Goal: Information Seeking & Learning: Learn about a topic

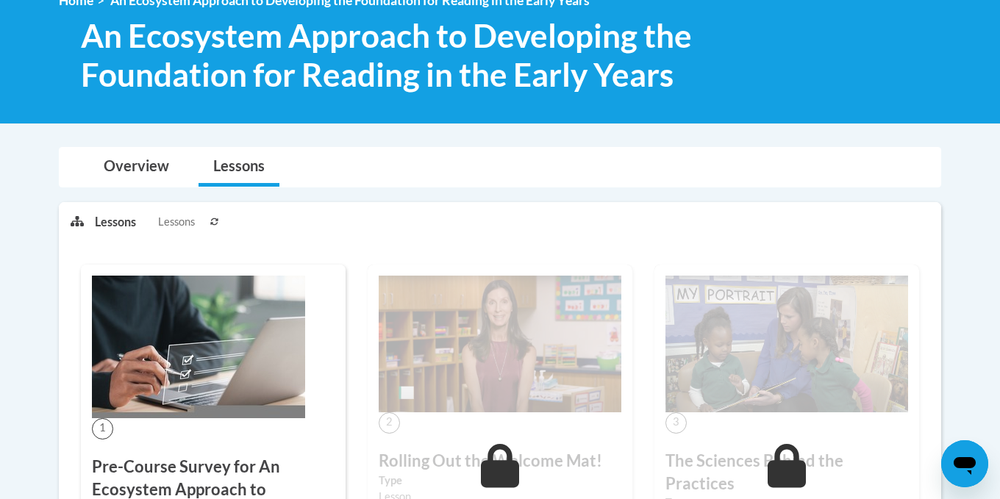
scroll to position [221, 0]
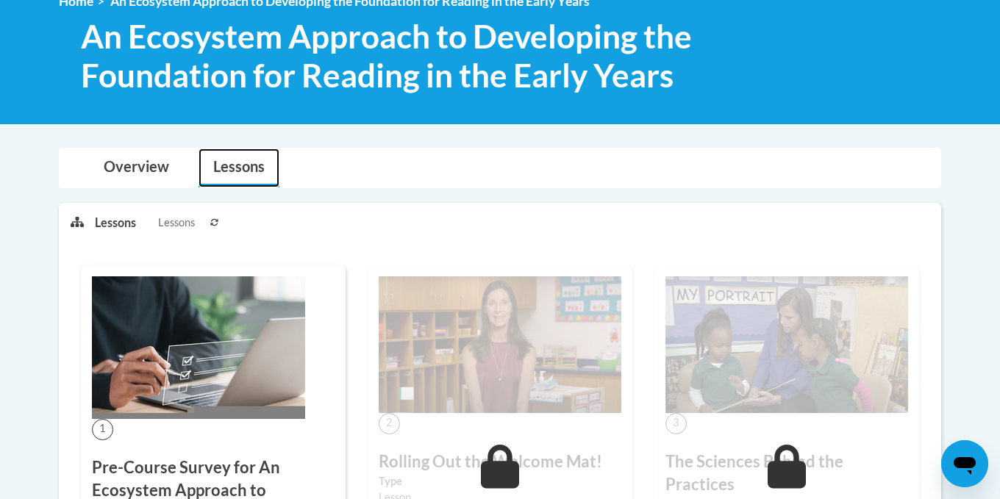
click at [239, 170] on link "Lessons" at bounding box center [238, 167] width 81 height 39
click at [496, 324] on img at bounding box center [500, 344] width 243 height 137
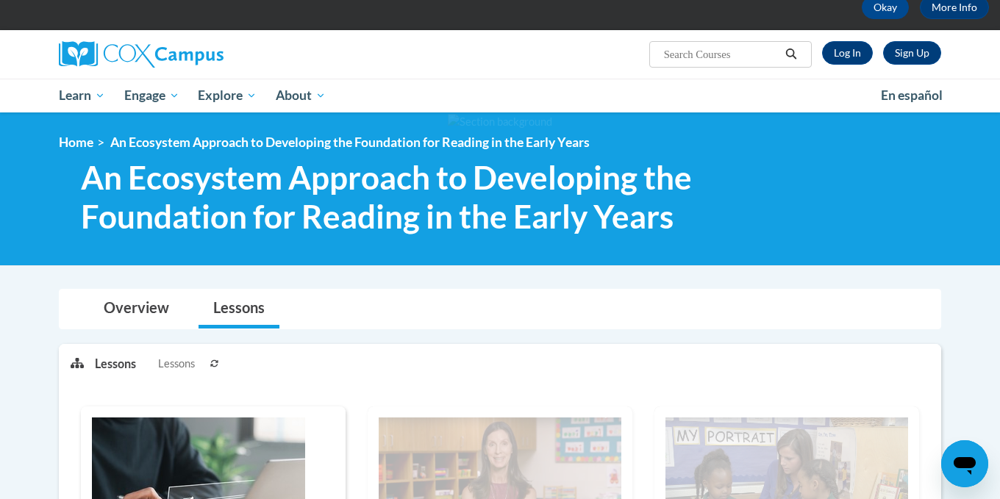
scroll to position [0, 0]
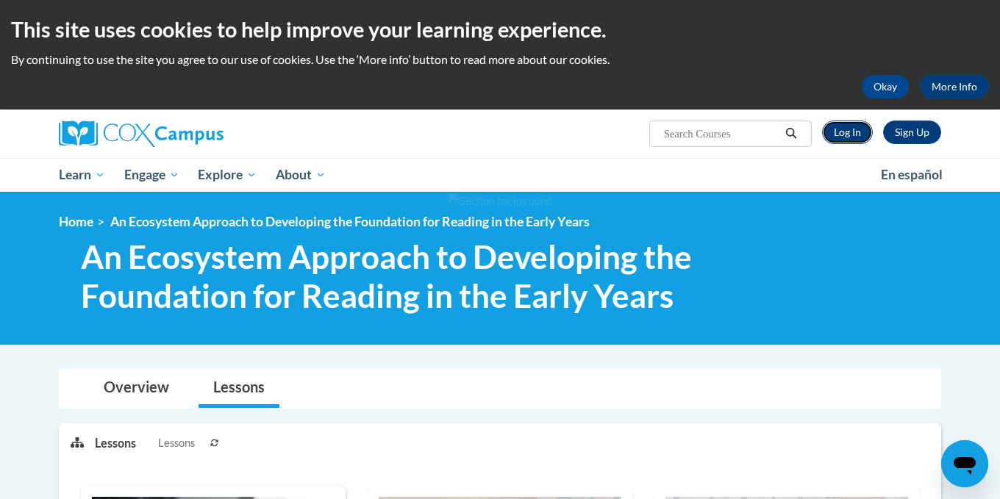
click at [852, 129] on link "Log In" at bounding box center [847, 133] width 51 height 24
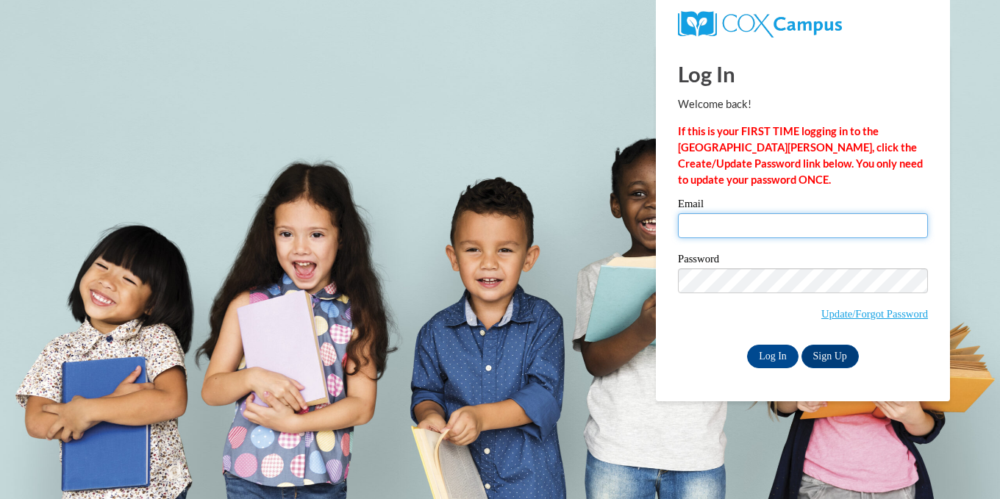
click at [793, 223] on input "Email" at bounding box center [803, 225] width 250 height 25
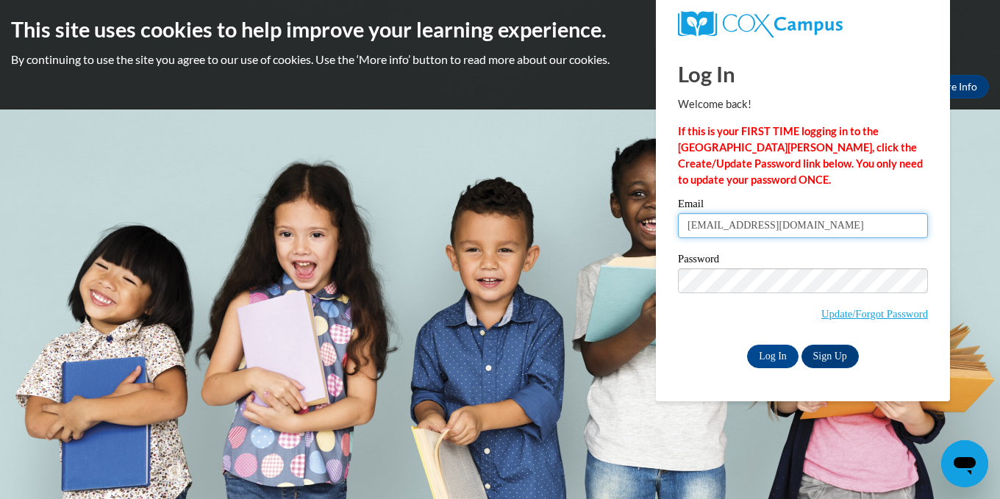
type input "suejjcc@gmail.com"
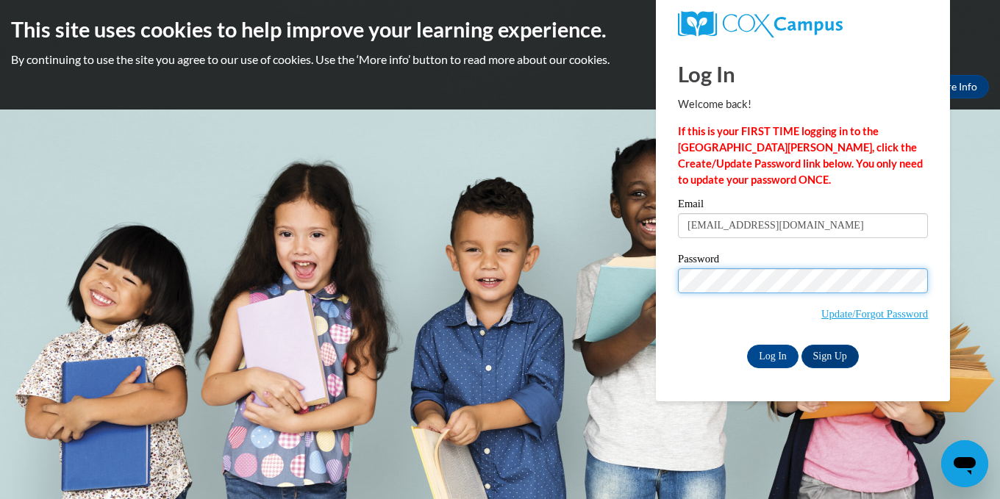
click at [747, 345] on input "Log In" at bounding box center [772, 357] width 51 height 24
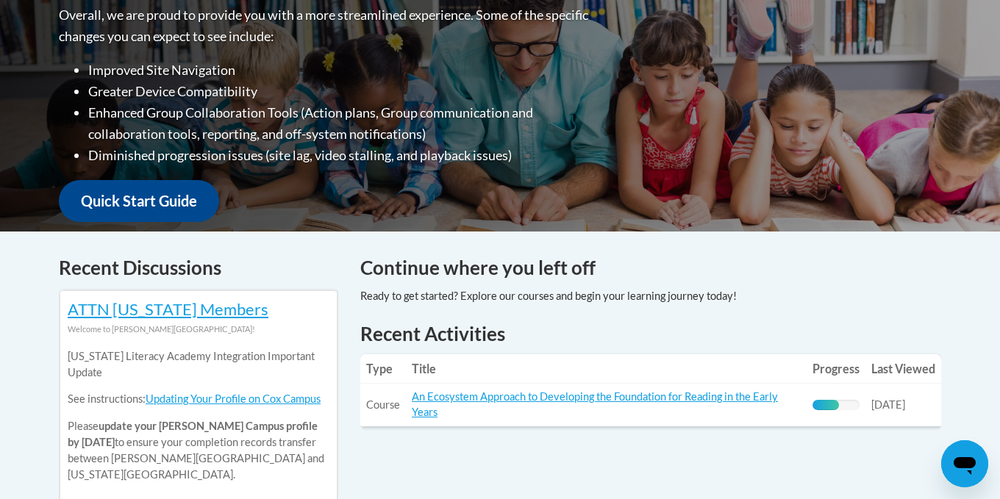
scroll to position [361, 0]
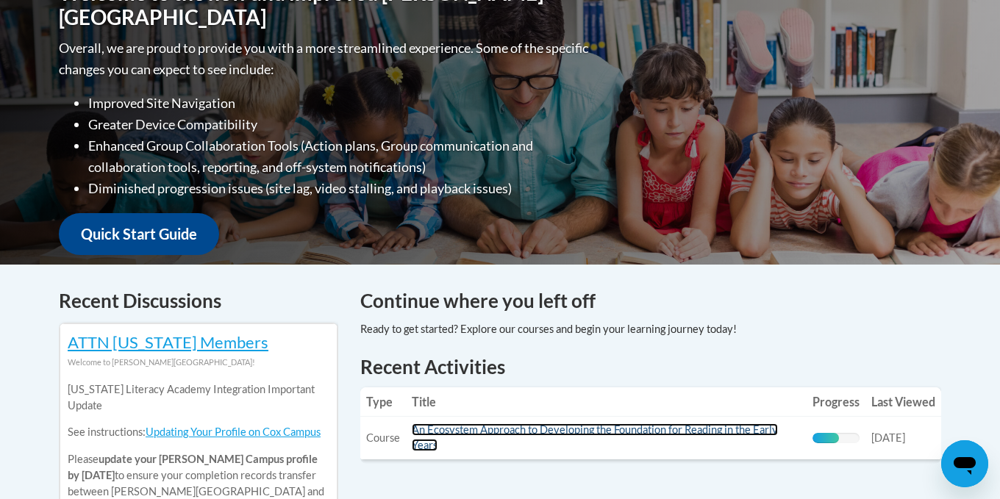
click at [627, 429] on link "An Ecosystem Approach to Developing the Foundation for Reading in the Early Yea…" at bounding box center [595, 437] width 366 height 28
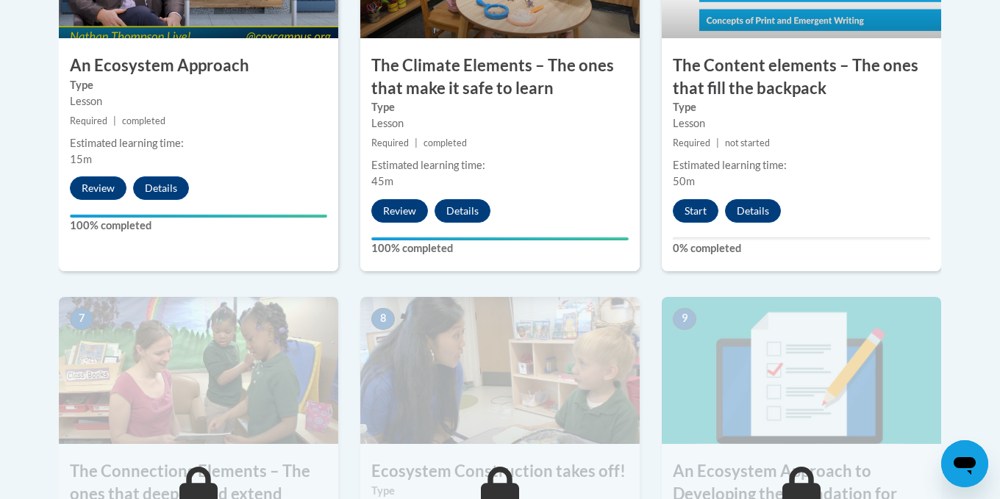
scroll to position [1029, 0]
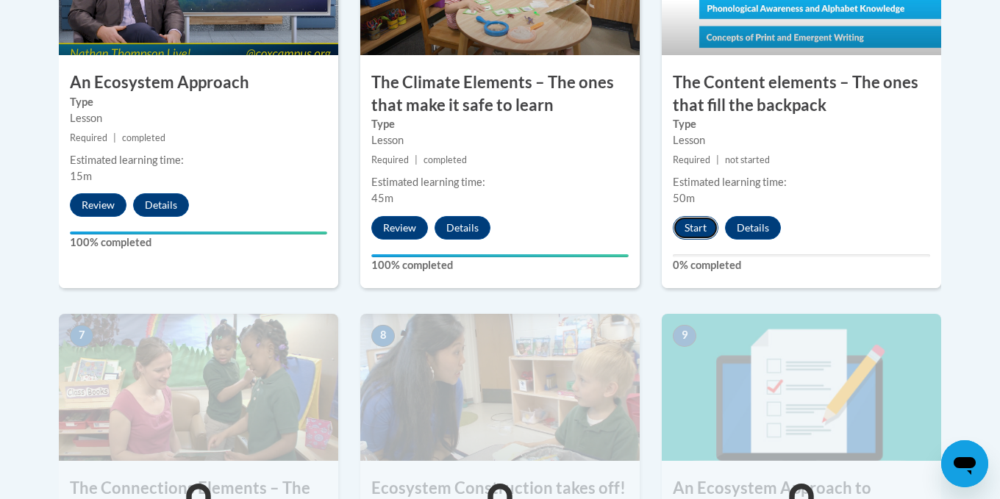
click at [695, 229] on button "Start" at bounding box center [696, 228] width 46 height 24
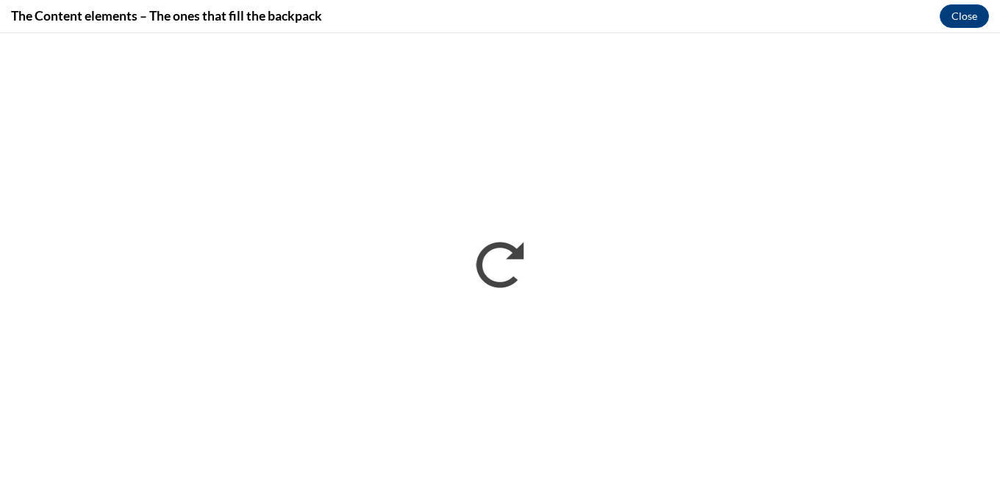
scroll to position [0, 0]
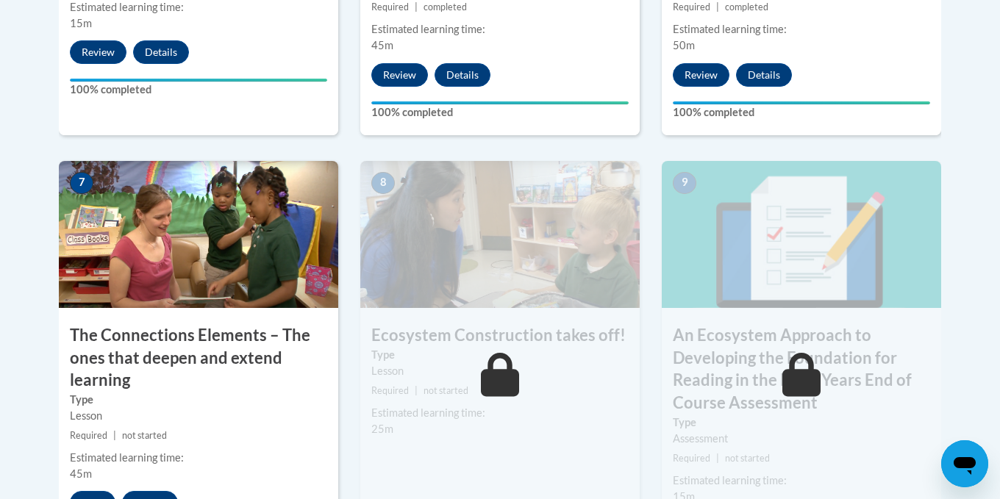
scroll to position [1323, 0]
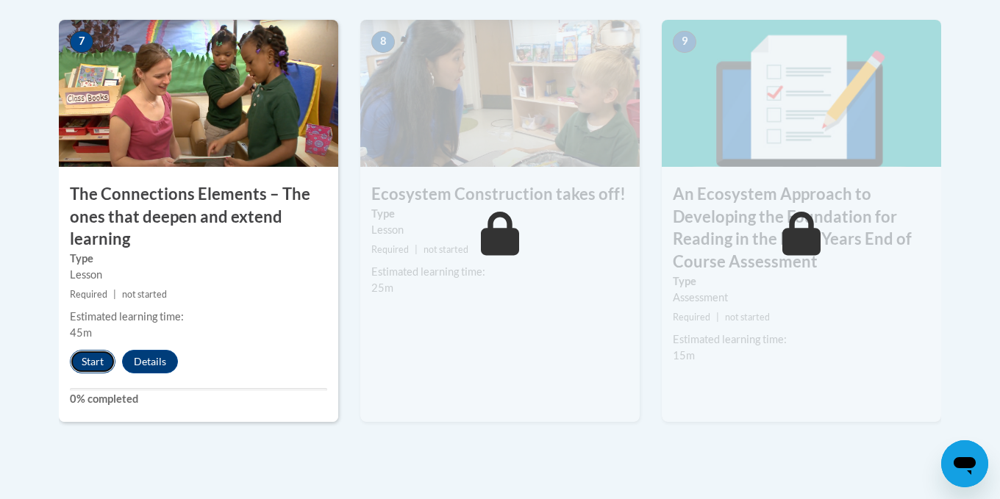
click at [87, 365] on button "Start" at bounding box center [93, 362] width 46 height 24
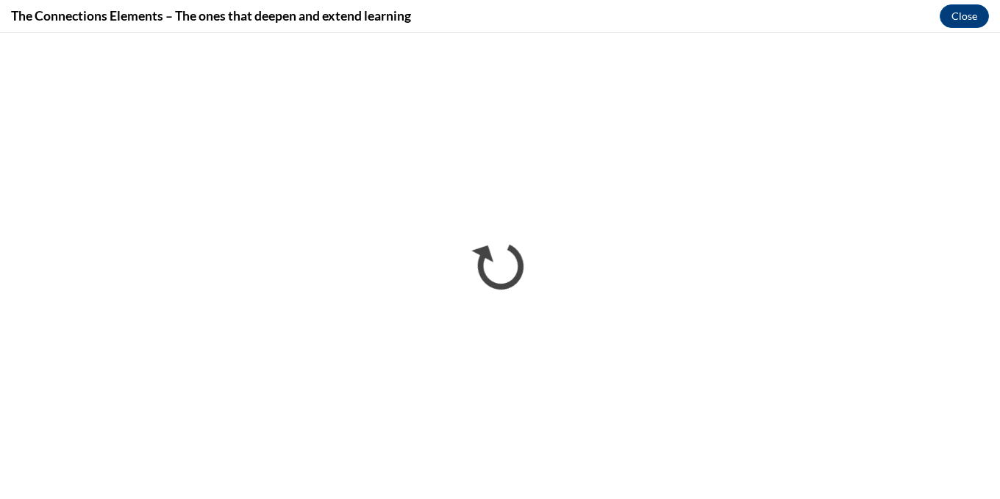
scroll to position [0, 0]
